Goal: Navigation & Orientation: Find specific page/section

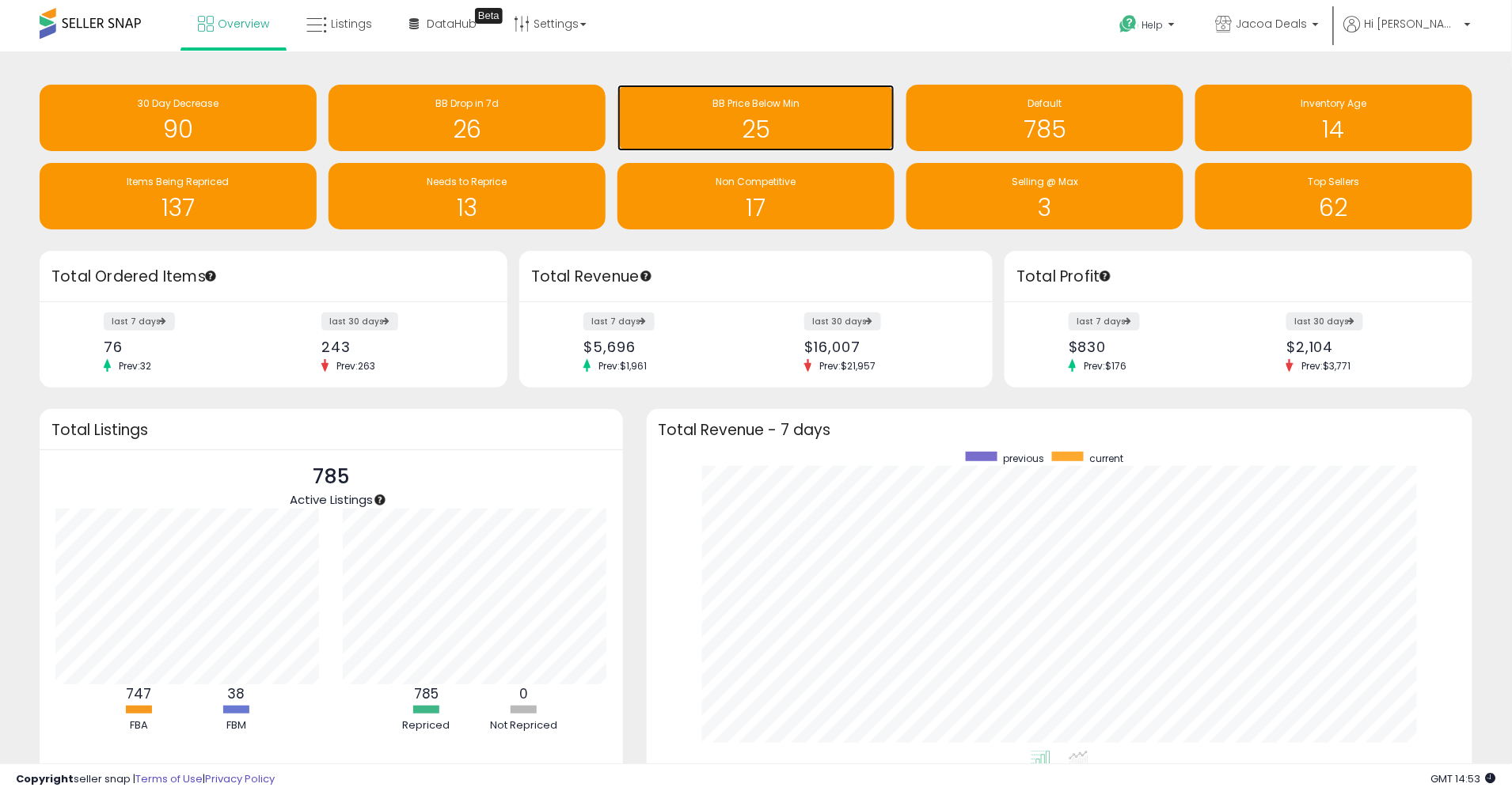
click at [795, 112] on div "25" at bounding box center [756, 119] width 261 height 46
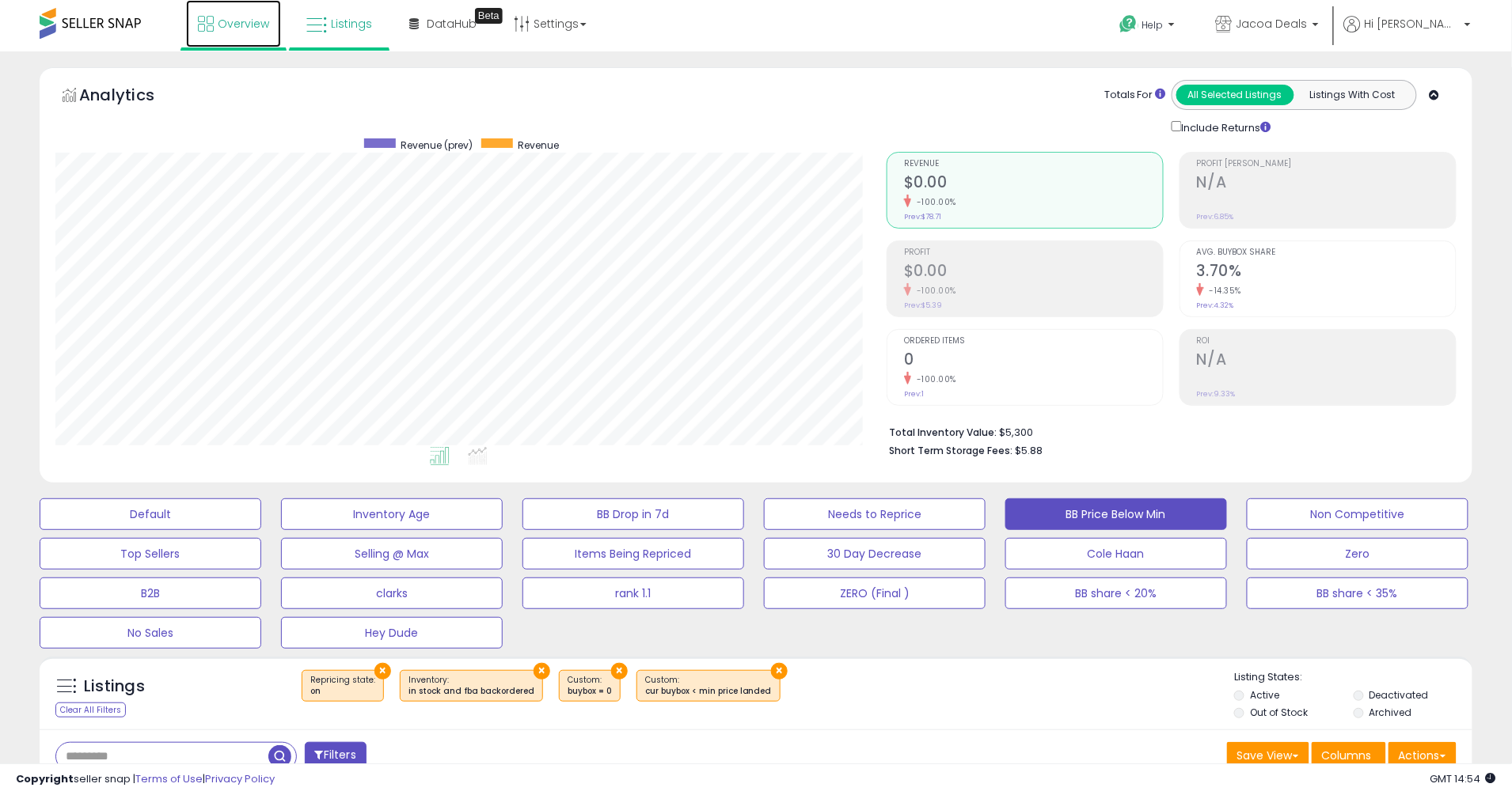
click at [261, 22] on span "Overview" at bounding box center [243, 23] width 52 height 16
